Goal: Information Seeking & Learning: Check status

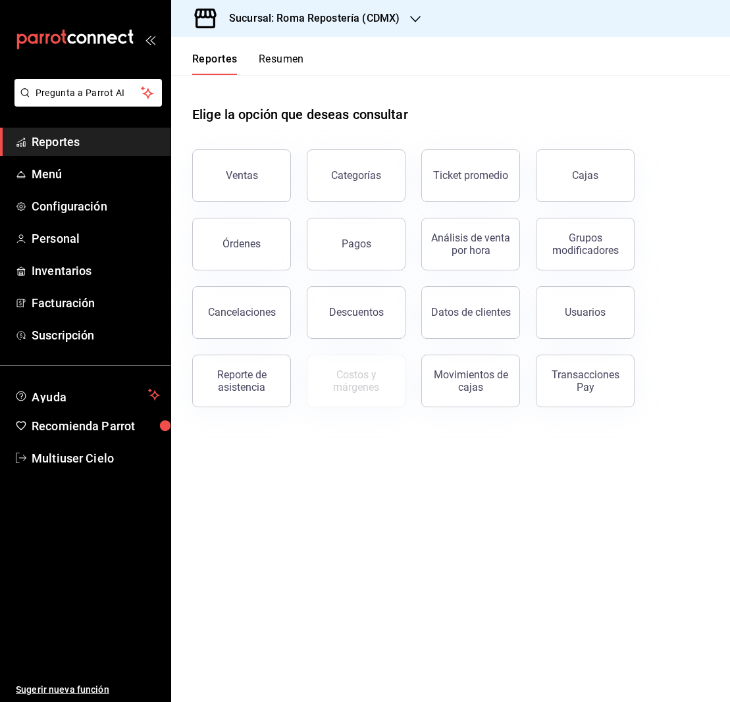
click at [415, 18] on icon "button" at bounding box center [415, 19] width 11 height 11
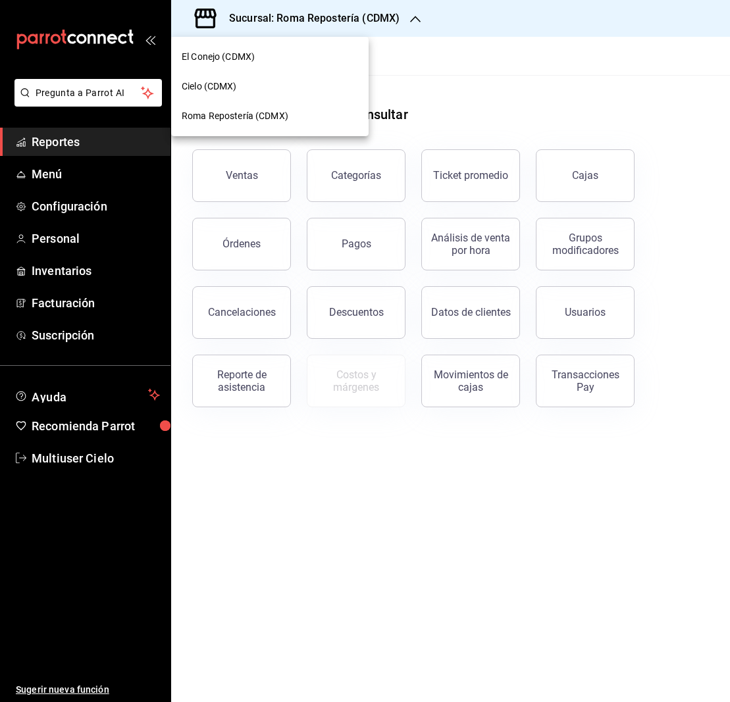
click at [214, 58] on span "El Conejo (CDMX)" at bounding box center [218, 57] width 73 height 14
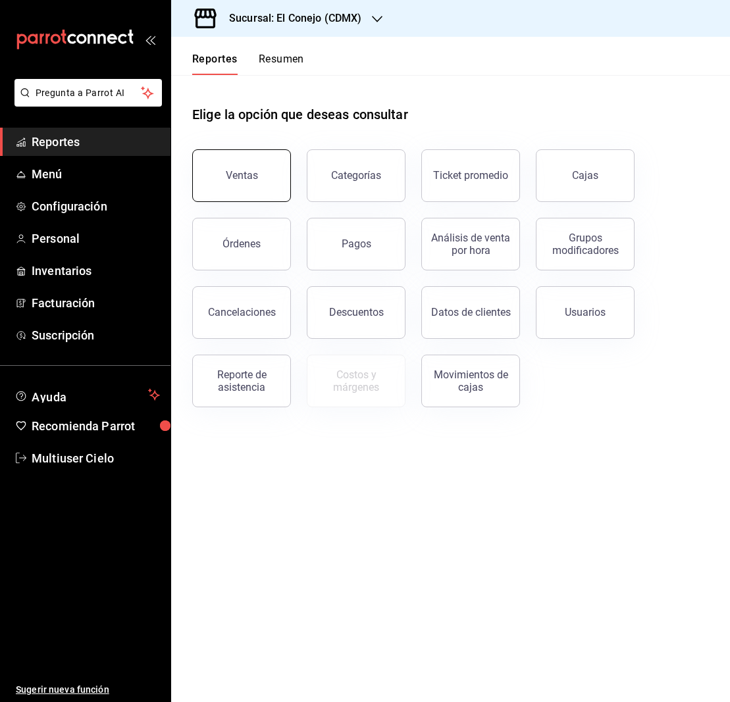
click at [240, 177] on div "Ventas" at bounding box center [242, 175] width 32 height 13
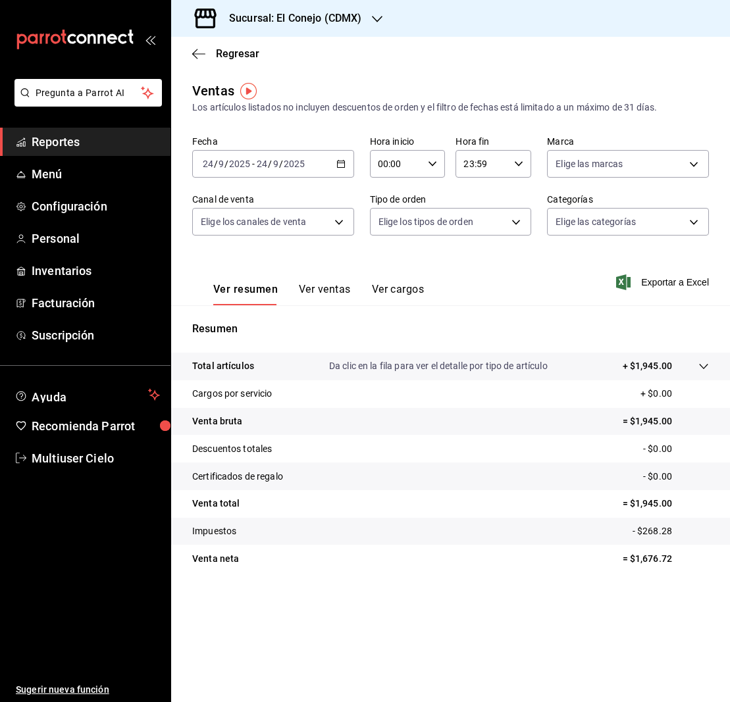
click at [337, 164] on icon "button" at bounding box center [340, 163] width 9 height 9
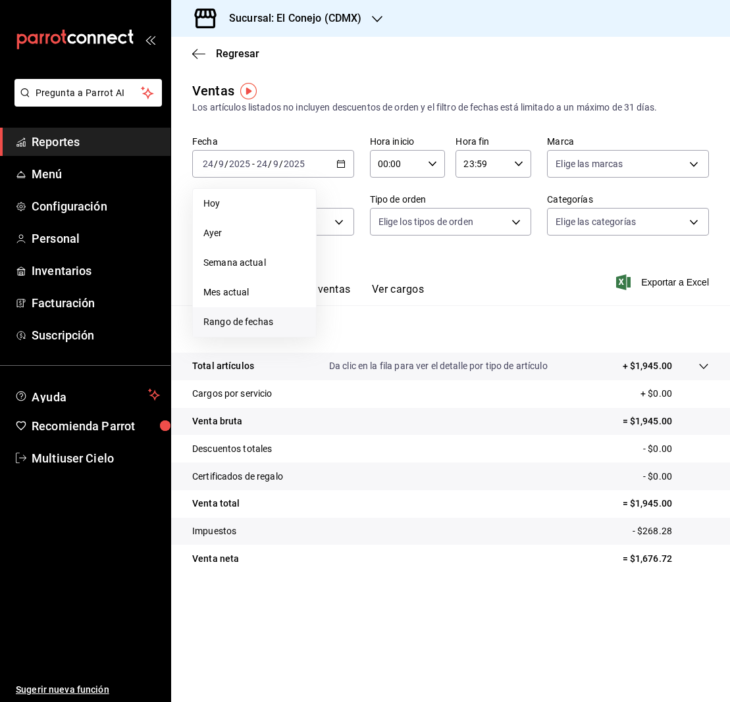
click at [264, 324] on span "Rango de fechas" at bounding box center [254, 322] width 102 height 14
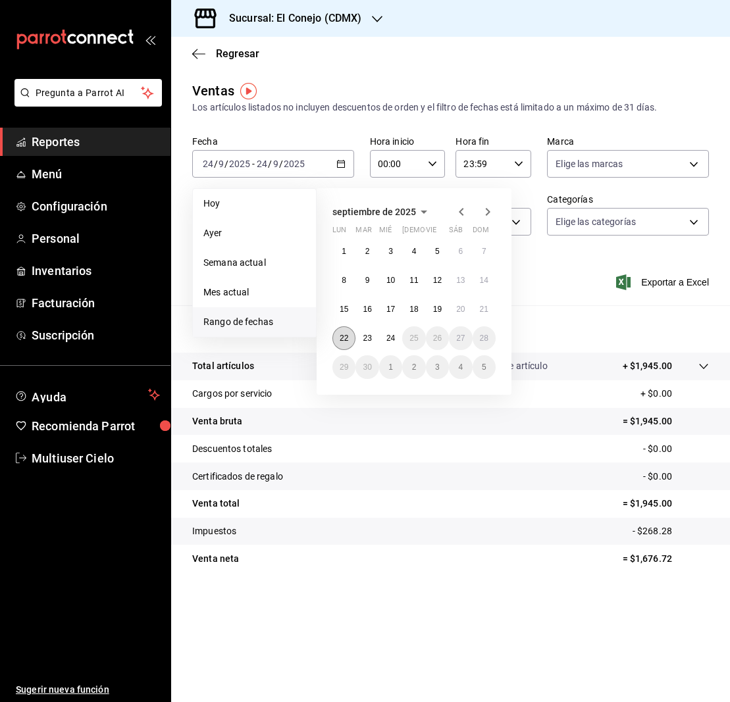
click at [342, 337] on abbr "22" at bounding box center [344, 338] width 9 height 9
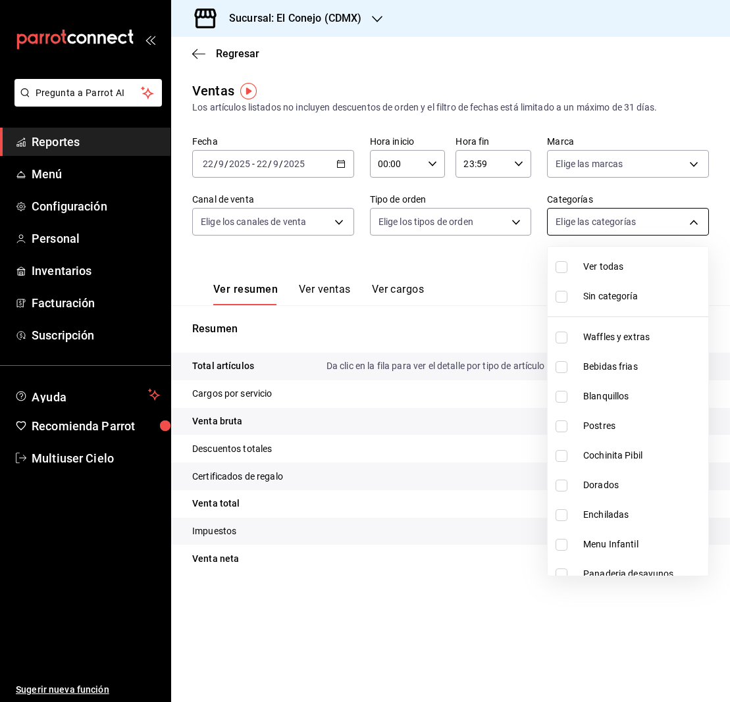
click at [692, 222] on body "Pregunta a Parrot AI Reportes Menú Configuración Personal Inventarios Facturaci…" at bounding box center [365, 351] width 730 height 702
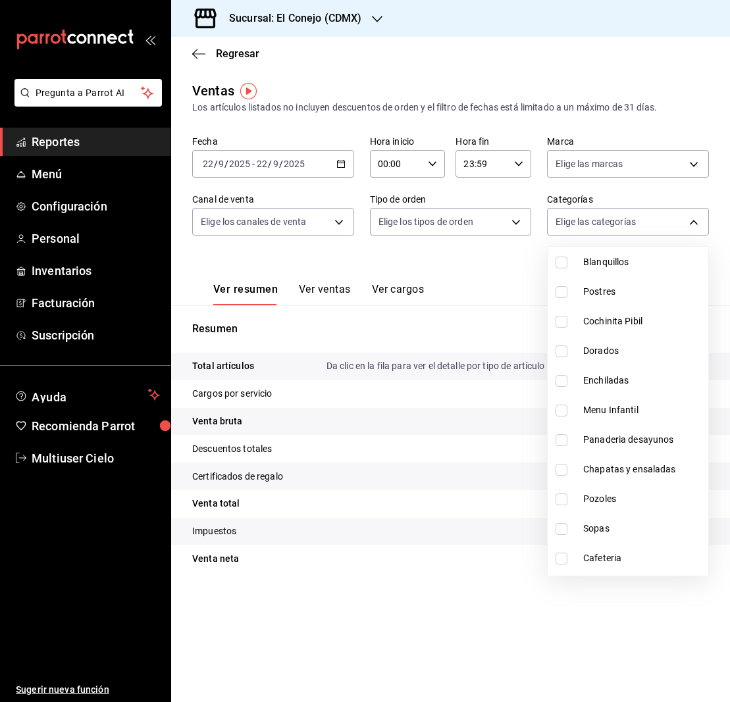
scroll to position [138, 0]
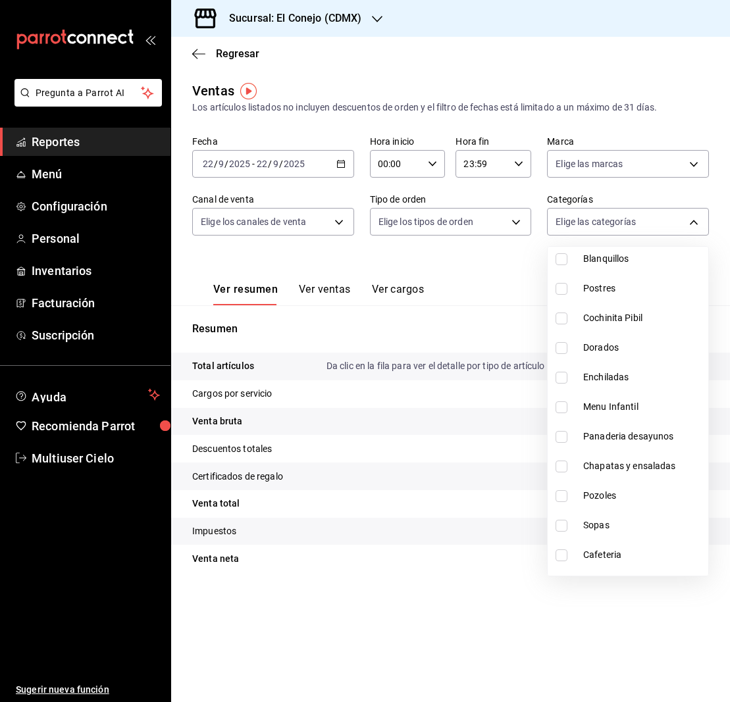
click at [565, 376] on input "checkbox" at bounding box center [561, 378] width 12 height 12
checkbox input "true"
type input "c8b5f739-af9a-4b5c-bc94-ed87da10fdc7"
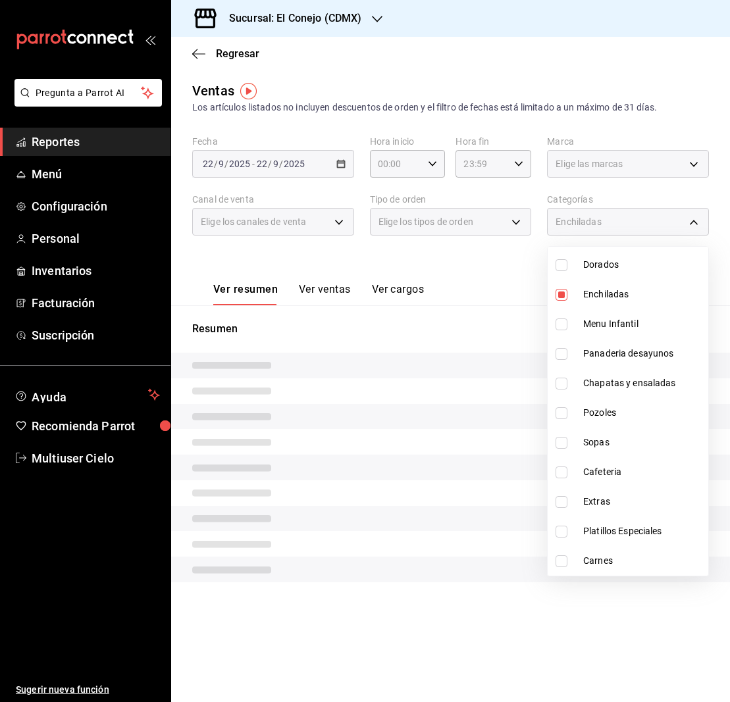
scroll to position [220, 0]
click at [563, 562] on input "checkbox" at bounding box center [561, 561] width 12 height 12
checkbox input "true"
type input "c8b5f739-af9a-4b5c-bc94-ed87da10fdc7,4839a8dd-a73c-4c61-b3fe-bf29646f56a8"
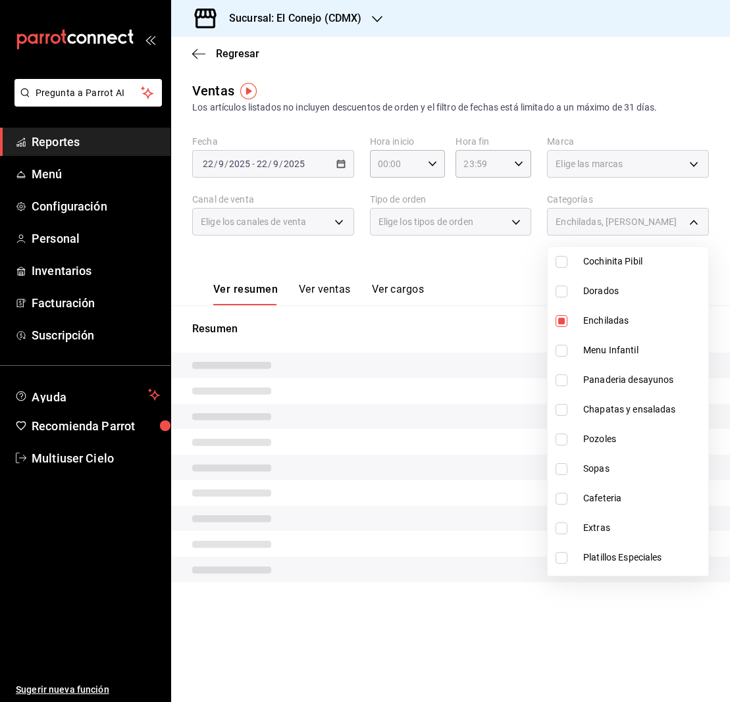
scroll to position [192, 0]
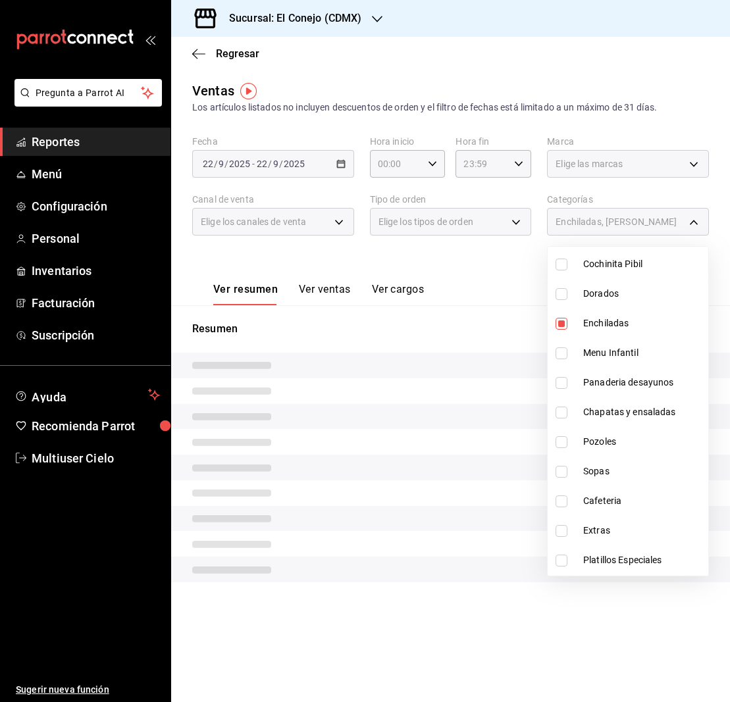
click at [565, 323] on input "checkbox" at bounding box center [561, 324] width 12 height 12
checkbox input "false"
type input "4839a8dd-a73c-4c61-b3fe-bf29646f56a8"
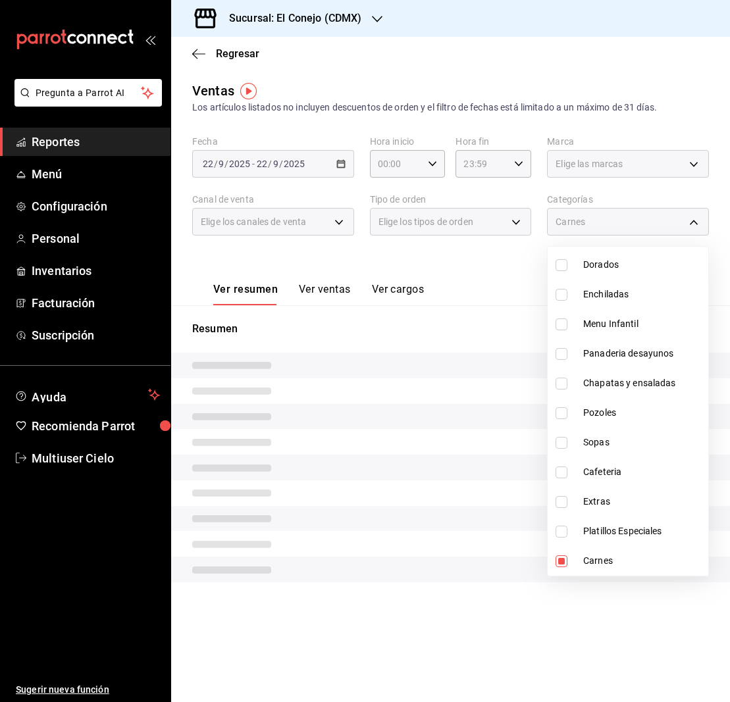
scroll to position [220, 0]
click at [563, 357] on input "checkbox" at bounding box center [561, 354] width 12 height 12
checkbox input "true"
type input "4839a8dd-a73c-4c61-b3fe-bf29646f56a8,e004e654-1996-4c29-83bd-81faf364c63d"
click at [565, 384] on input "checkbox" at bounding box center [561, 384] width 12 height 12
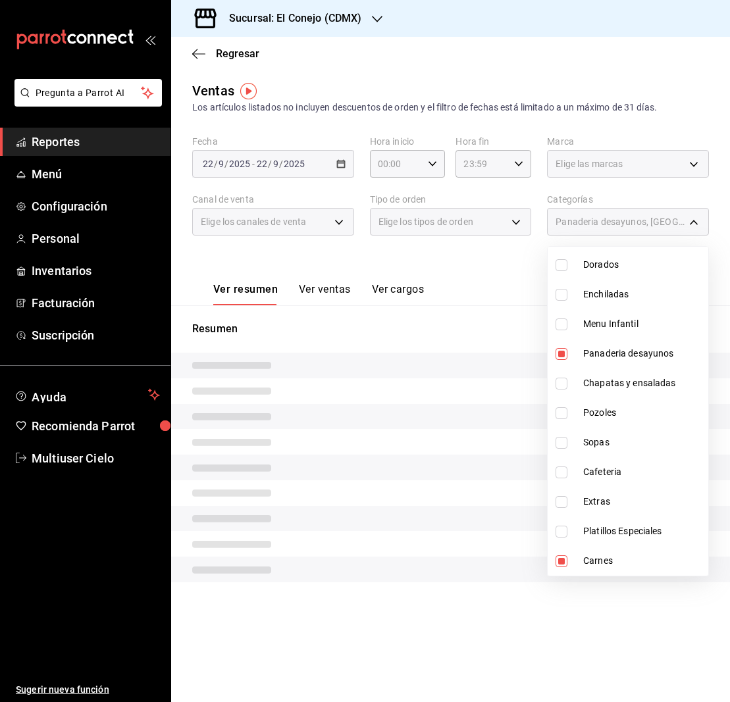
checkbox input "true"
type input "4839a8dd-a73c-4c61-b3fe-bf29646f56a8,e004e654-1996-4c29-83bd-81faf364c63d,e2236…"
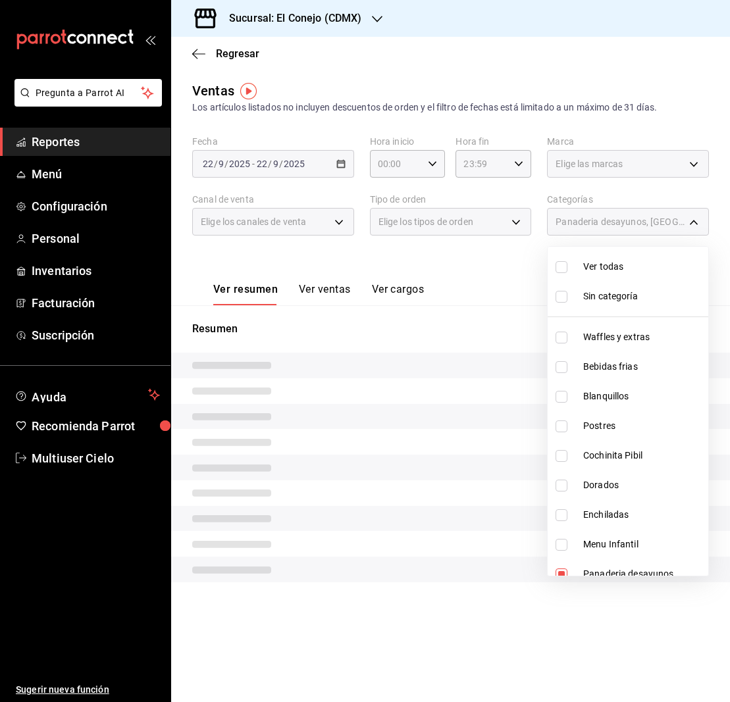
click at [561, 267] on input "checkbox" at bounding box center [561, 267] width 12 height 12
checkbox input "true"
type input "1b9b6370-6621-4ed8-a350-7a16e328223c,de82db63-8dd8-4503-b1e5-61c4b530816e,a0fe9…"
checkbox input "true"
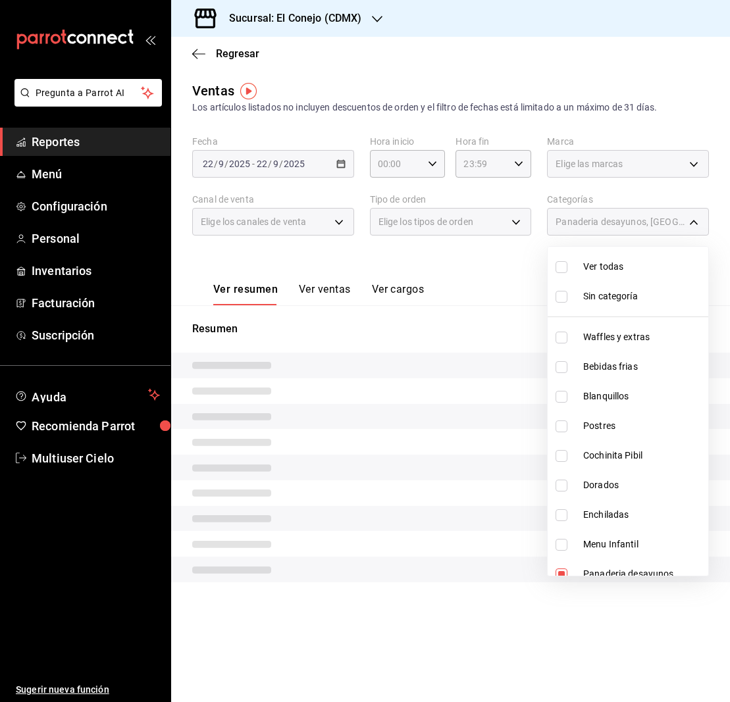
checkbox input "true"
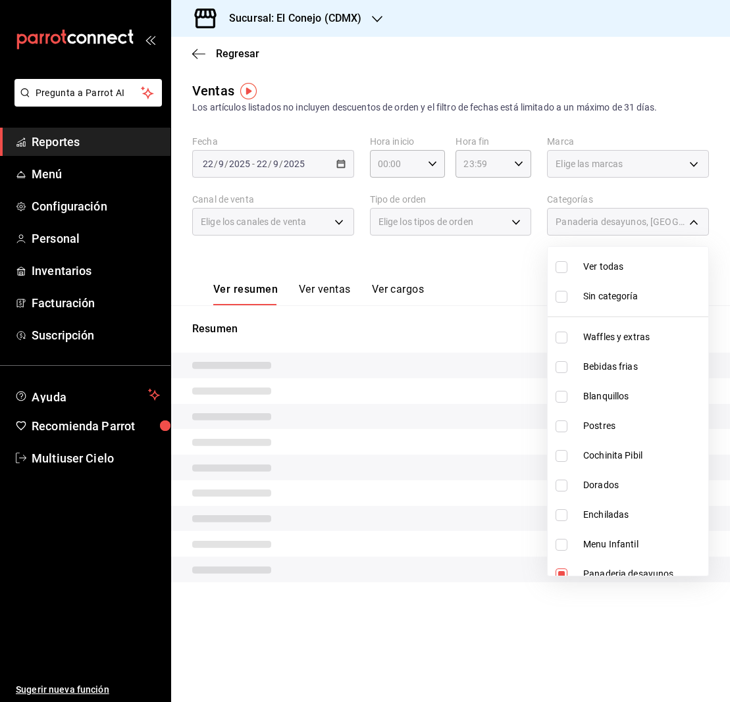
checkbox input "true"
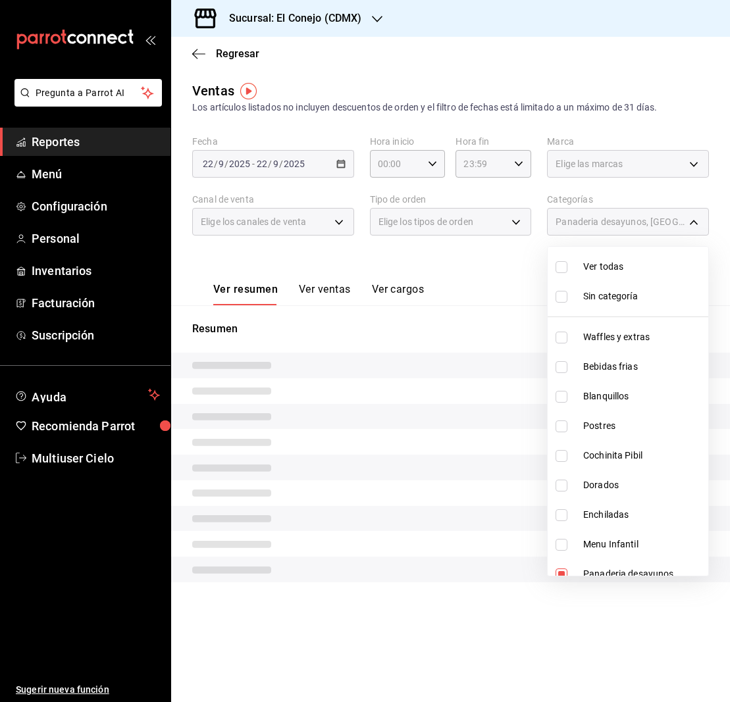
checkbox input "true"
click at [502, 301] on div at bounding box center [365, 351] width 730 height 702
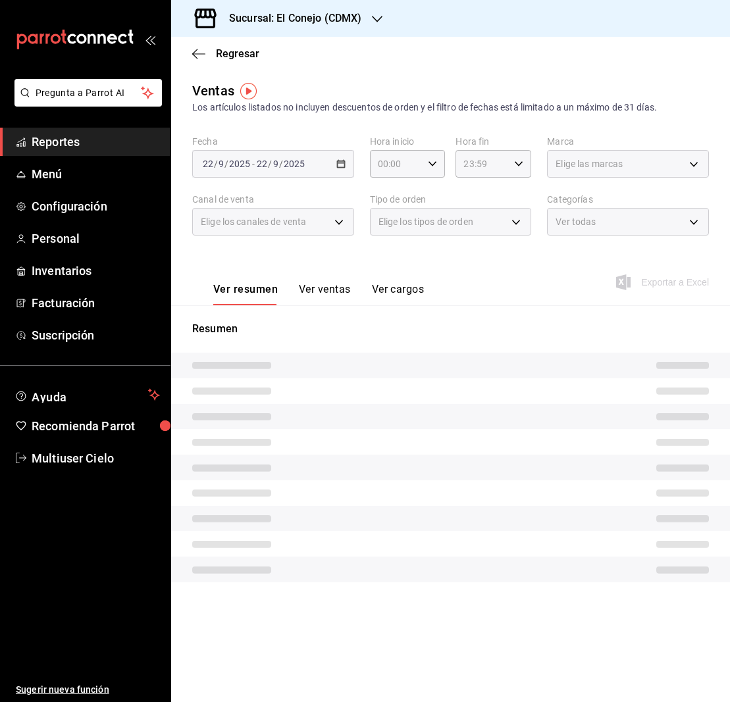
click at [318, 290] on button "Ver ventas" at bounding box center [325, 294] width 52 height 22
